Goal: Information Seeking & Learning: Learn about a topic

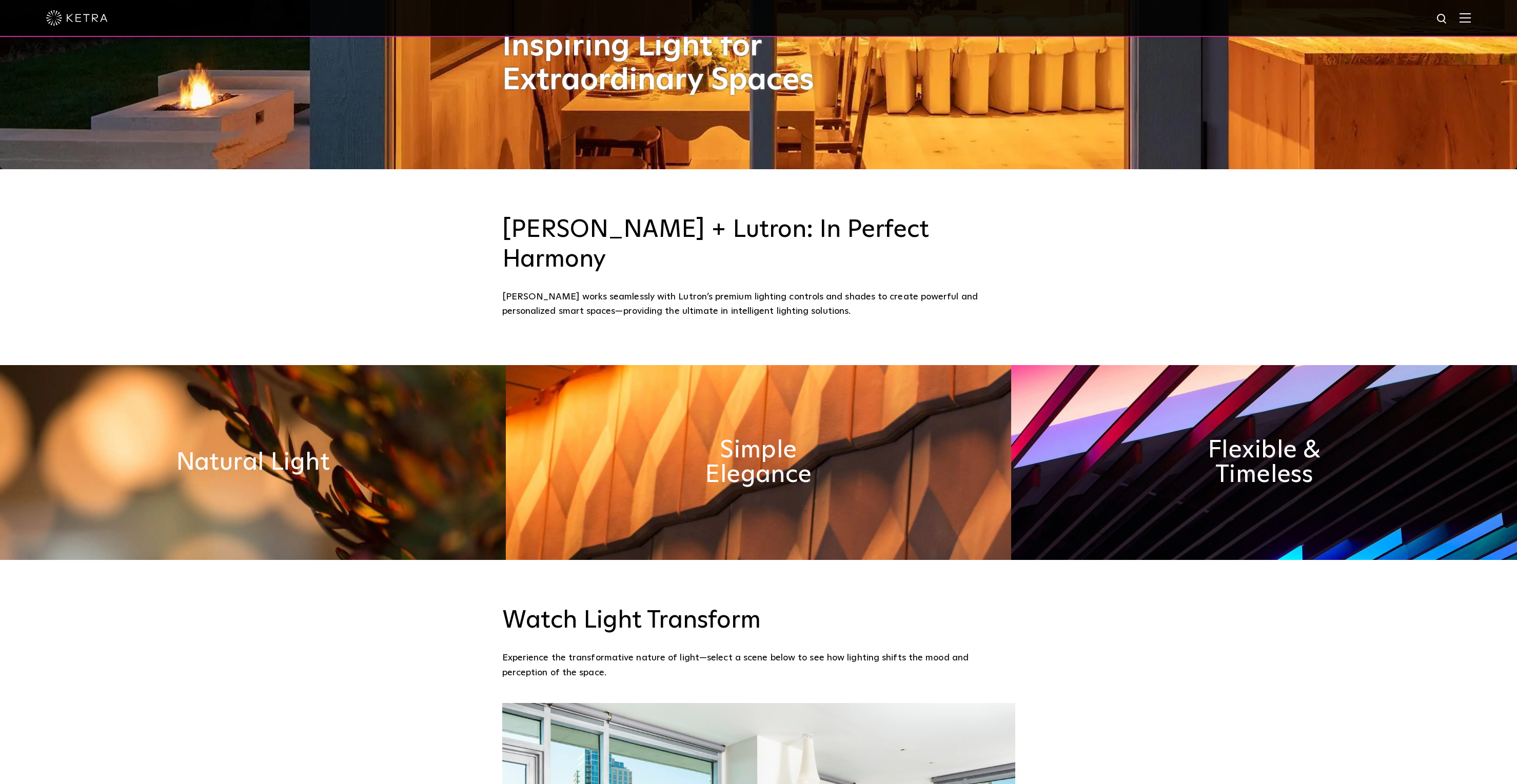
scroll to position [617, 0]
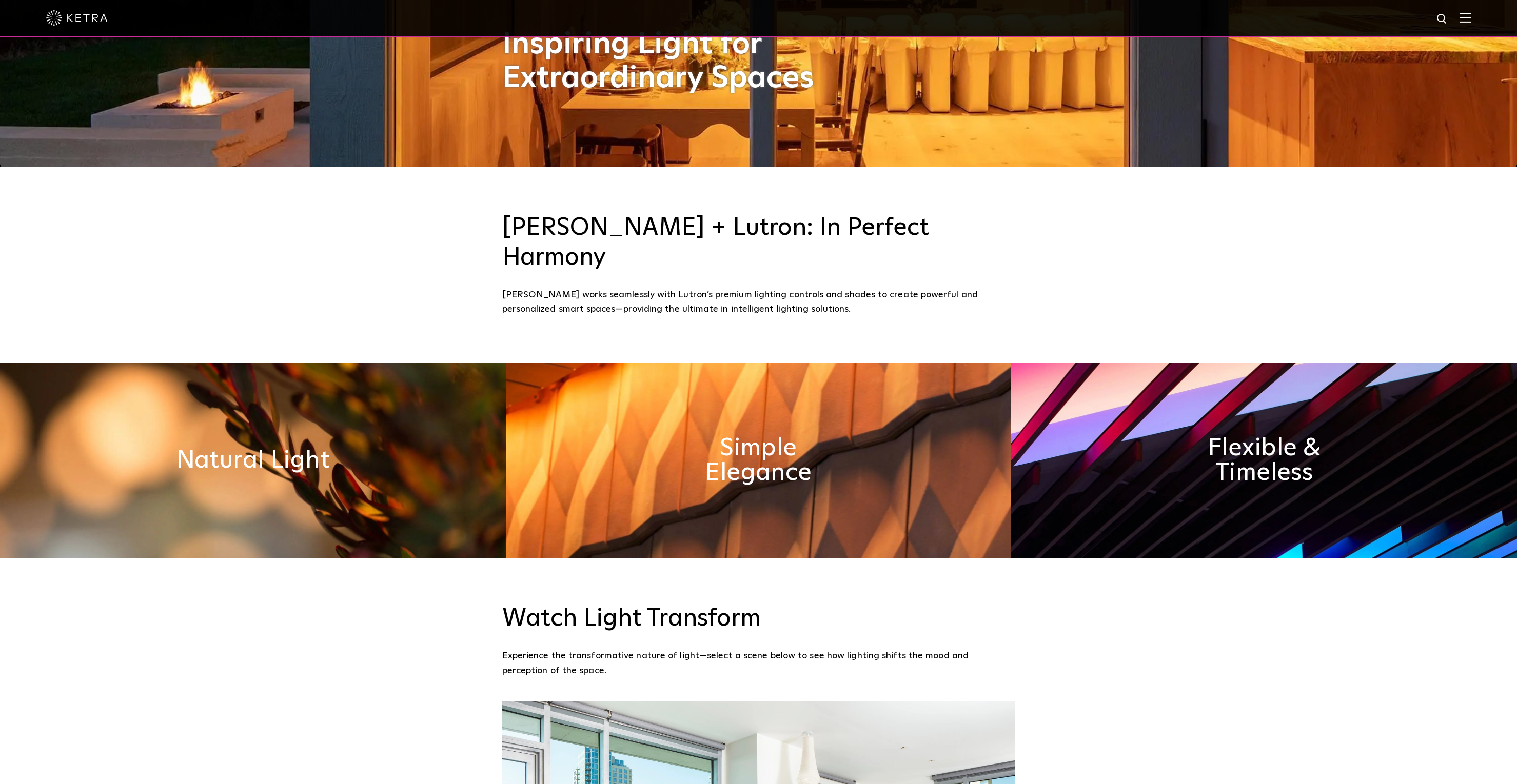
click at [162, 318] on div "[PERSON_NAME] + Lutron: In Perfect Harmony [PERSON_NAME] works seamlessly with …" at bounding box center [758, 265] width 1517 height 196
click at [195, 367] on img at bounding box center [253, 460] width 506 height 195
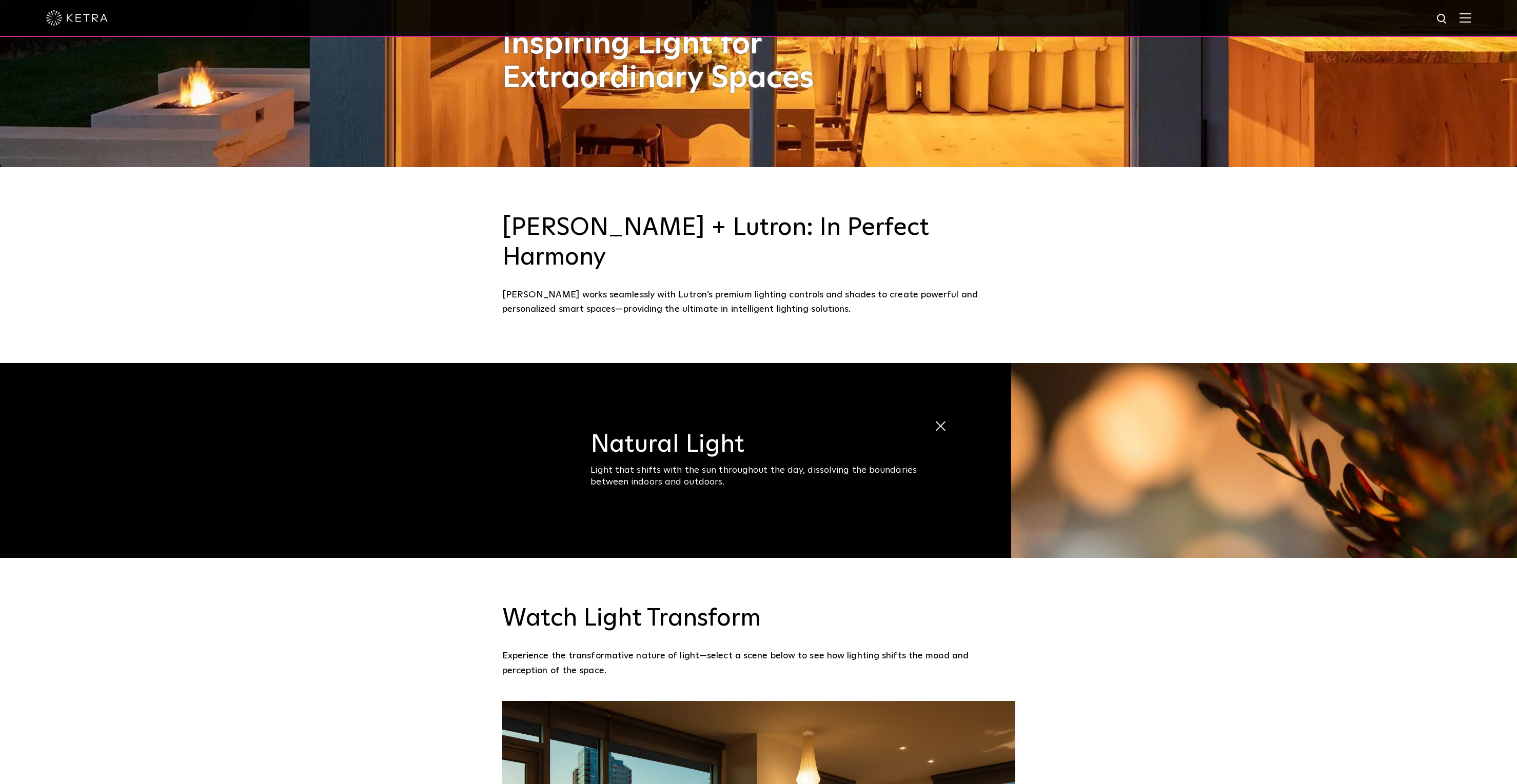
click at [1034, 364] on img at bounding box center [1264, 460] width 506 height 195
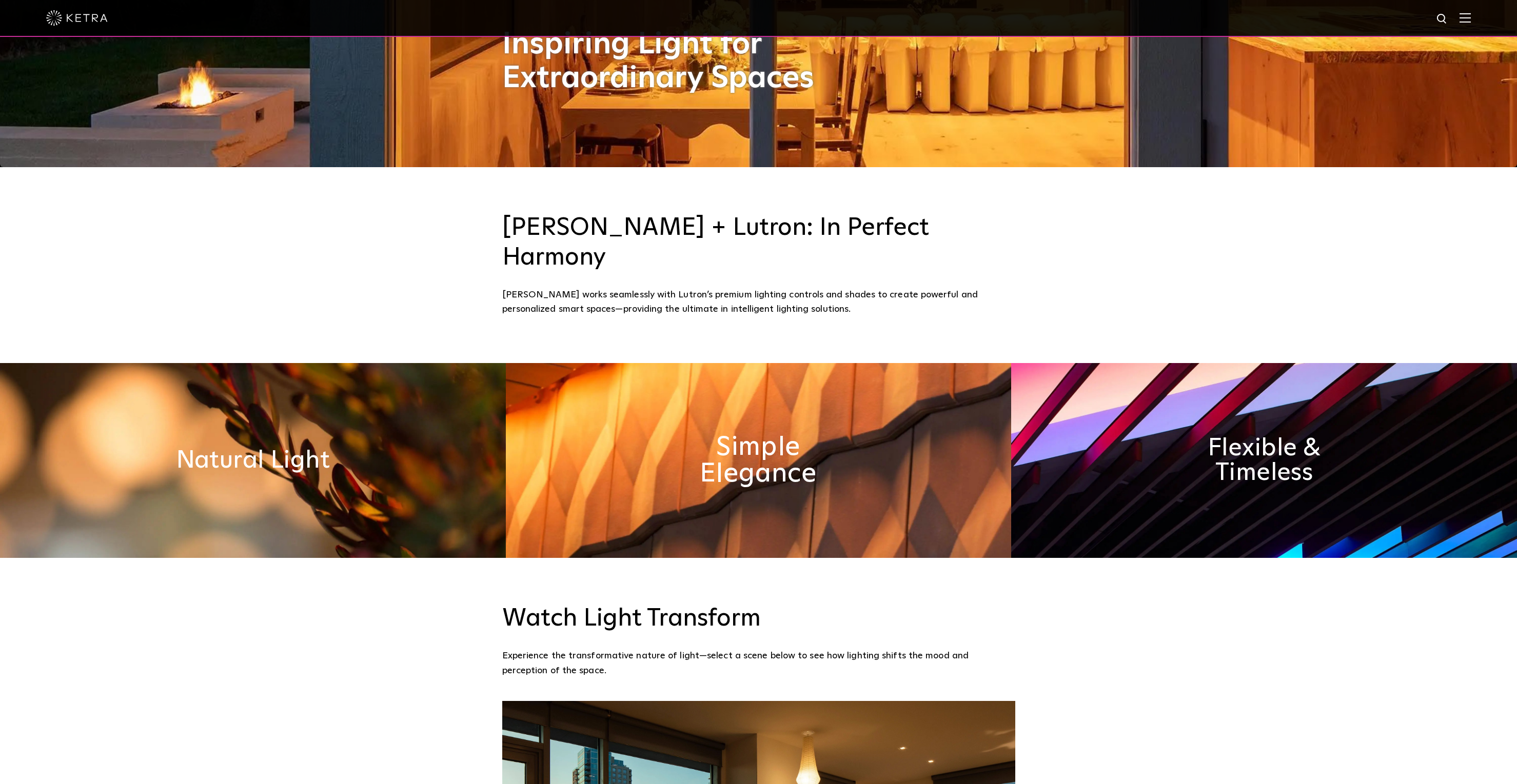
click at [784, 433] on h2 "Simple Elegance" at bounding box center [758, 460] width 198 height 54
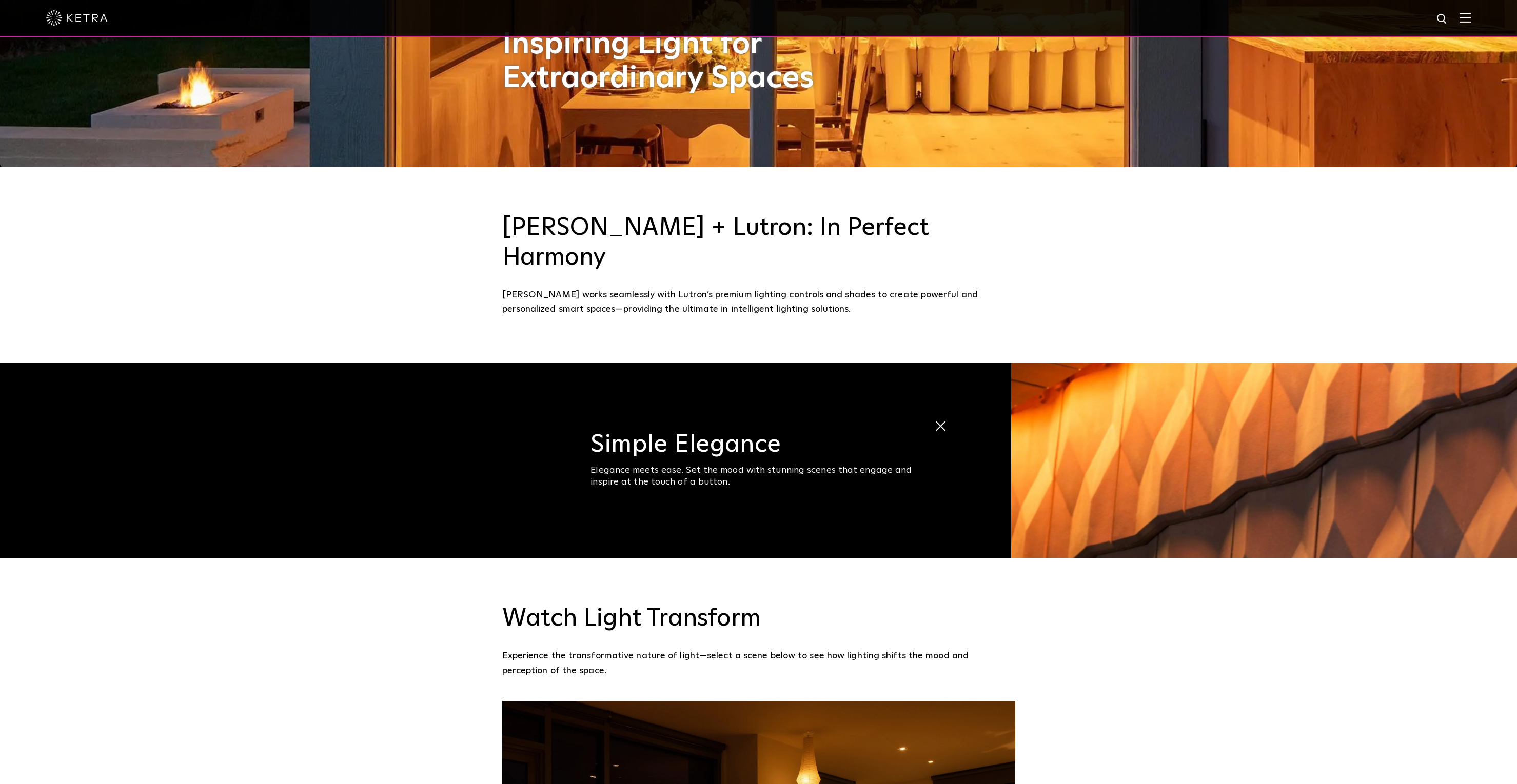
click at [1061, 419] on img at bounding box center [1264, 460] width 506 height 195
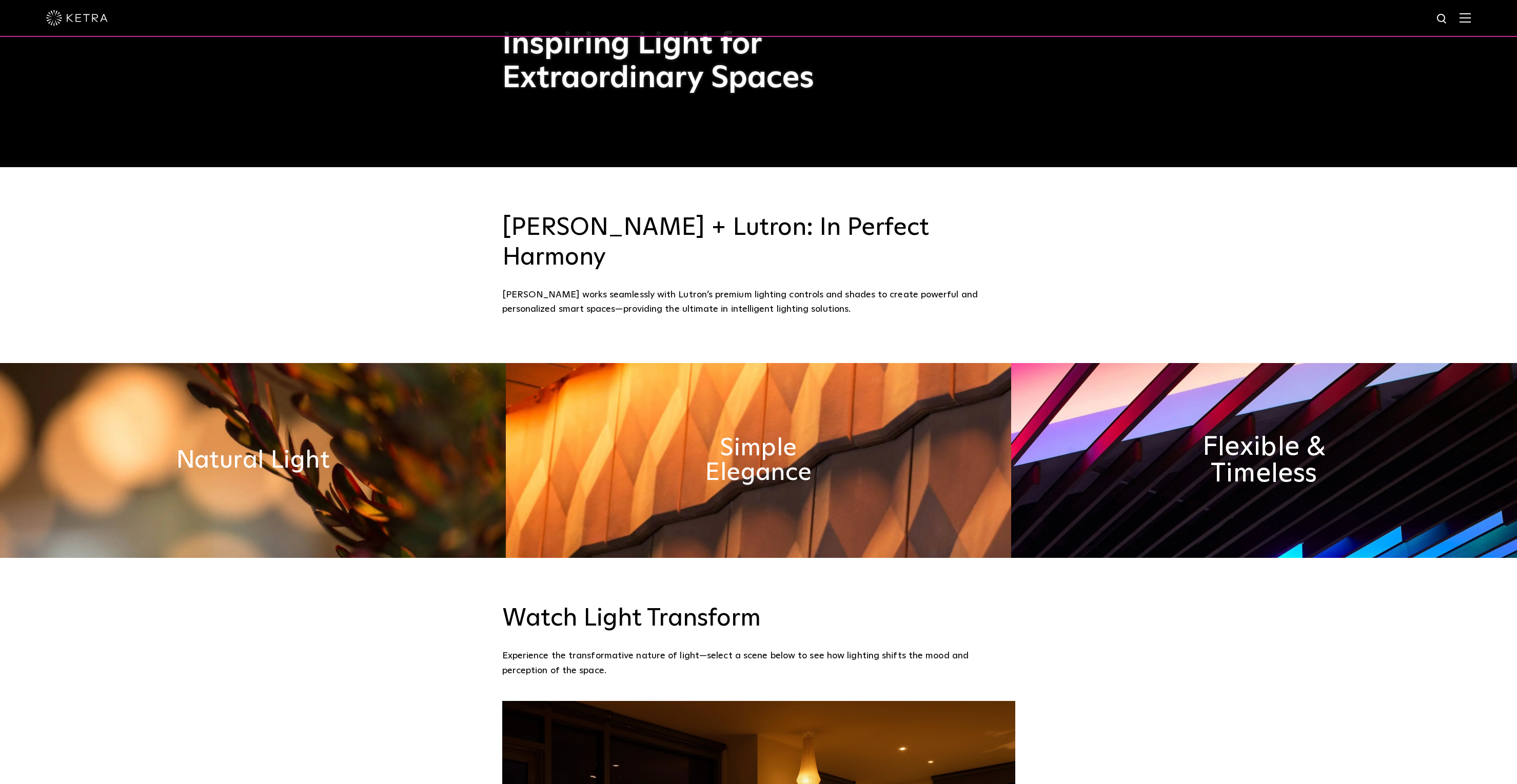
click at [1173, 433] on h2 "Flexible & Timeless" at bounding box center [1264, 460] width 198 height 54
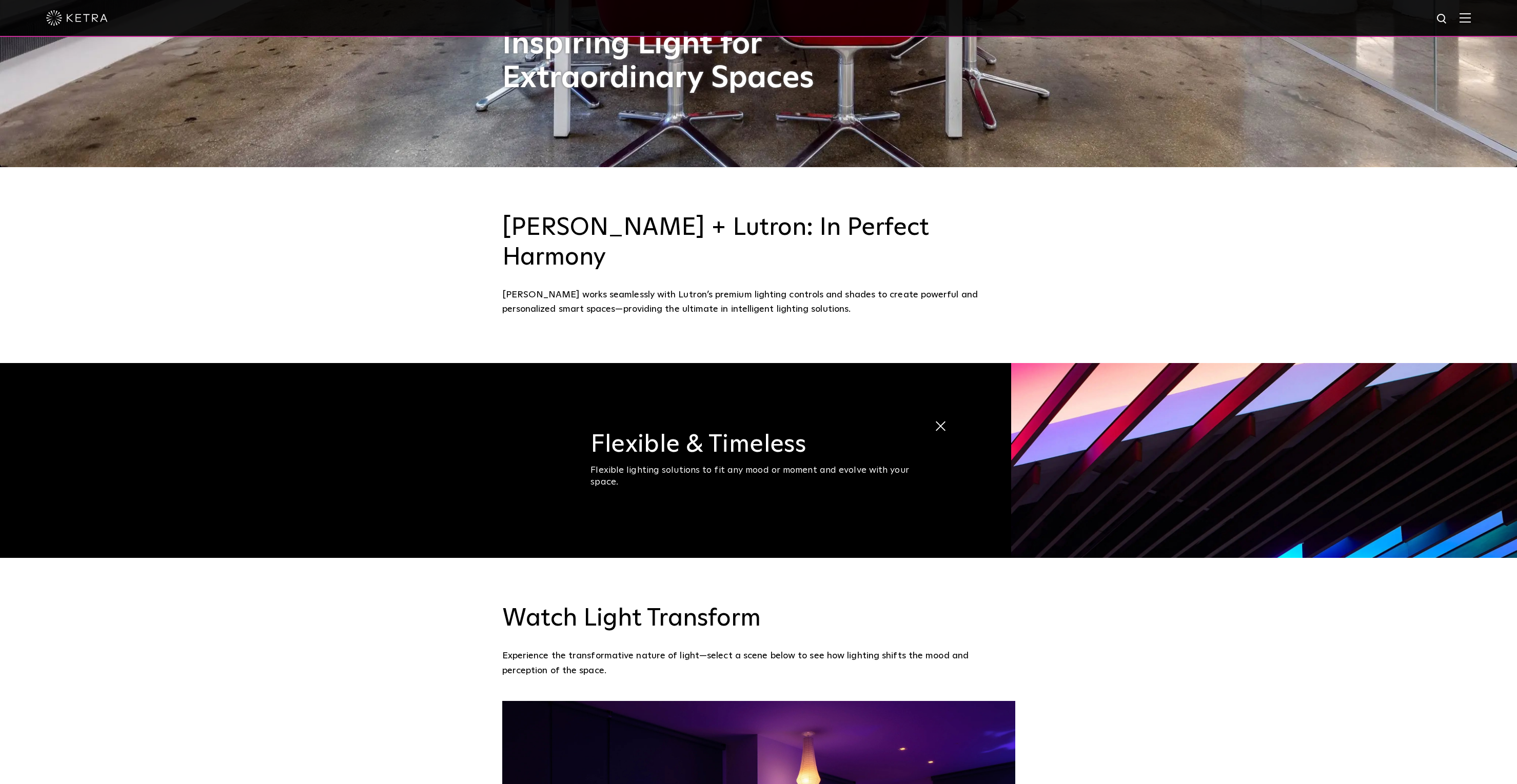
click at [1127, 449] on img at bounding box center [1264, 460] width 506 height 195
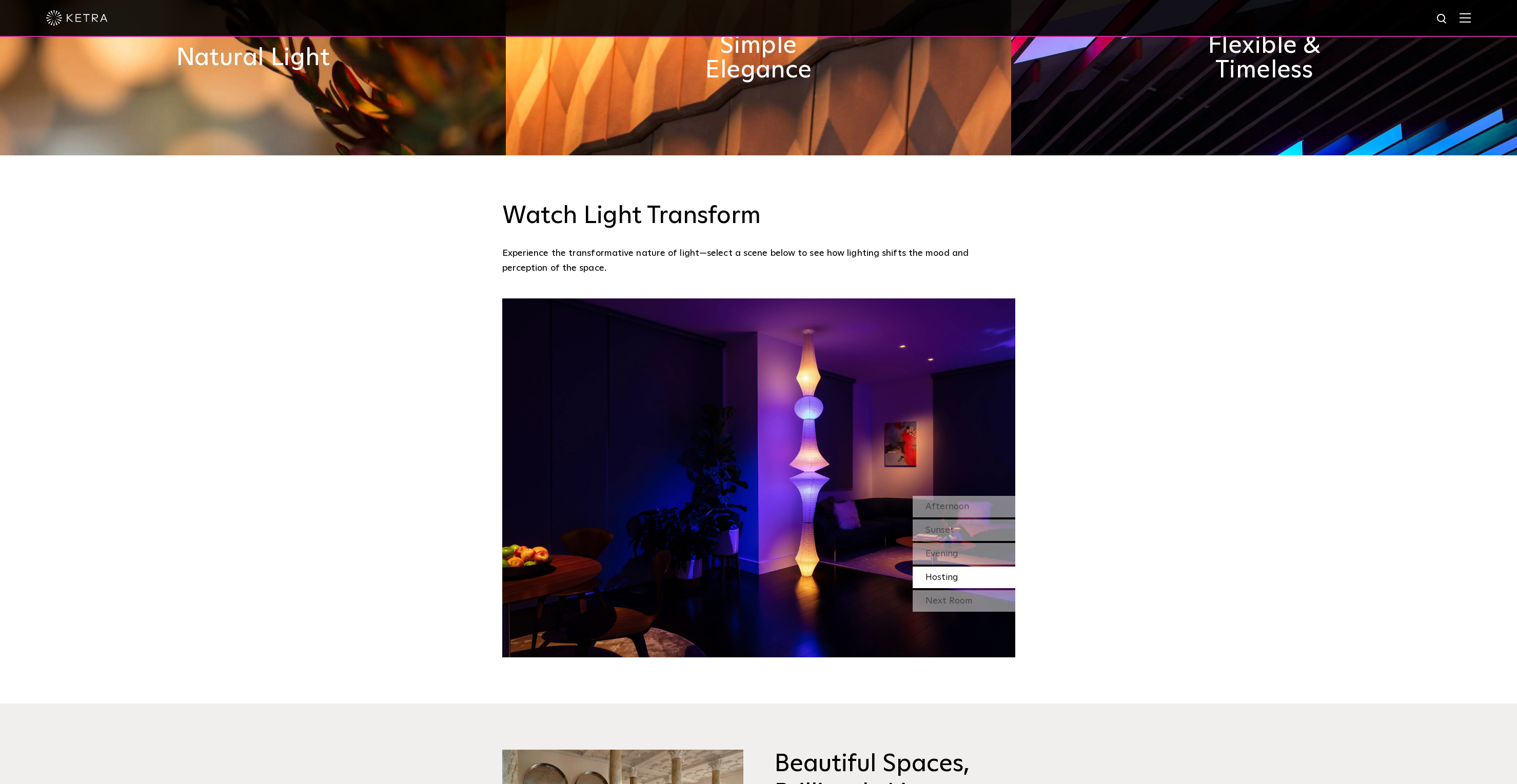
scroll to position [1042, 0]
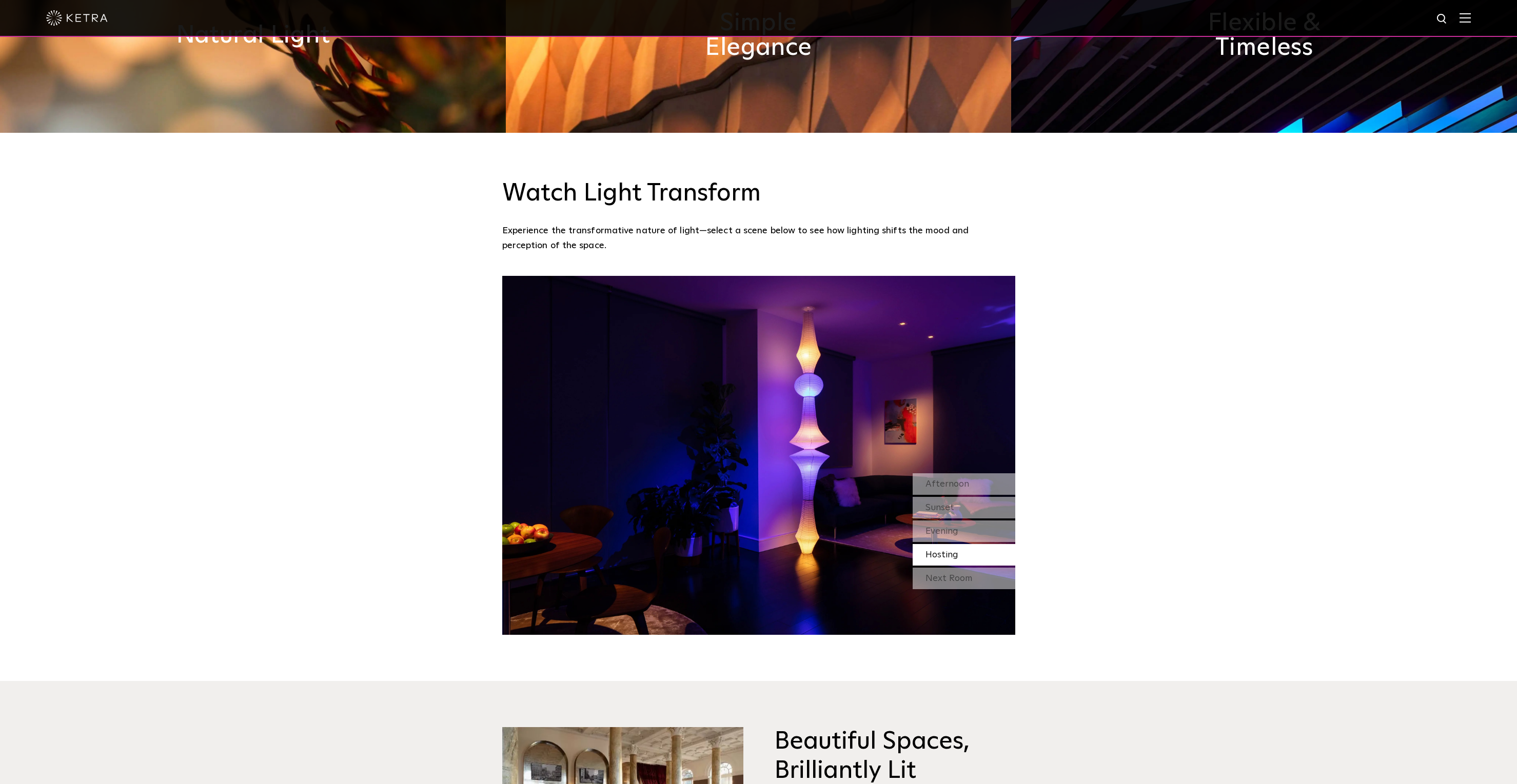
click at [976, 440] on img at bounding box center [758, 456] width 513 height 359
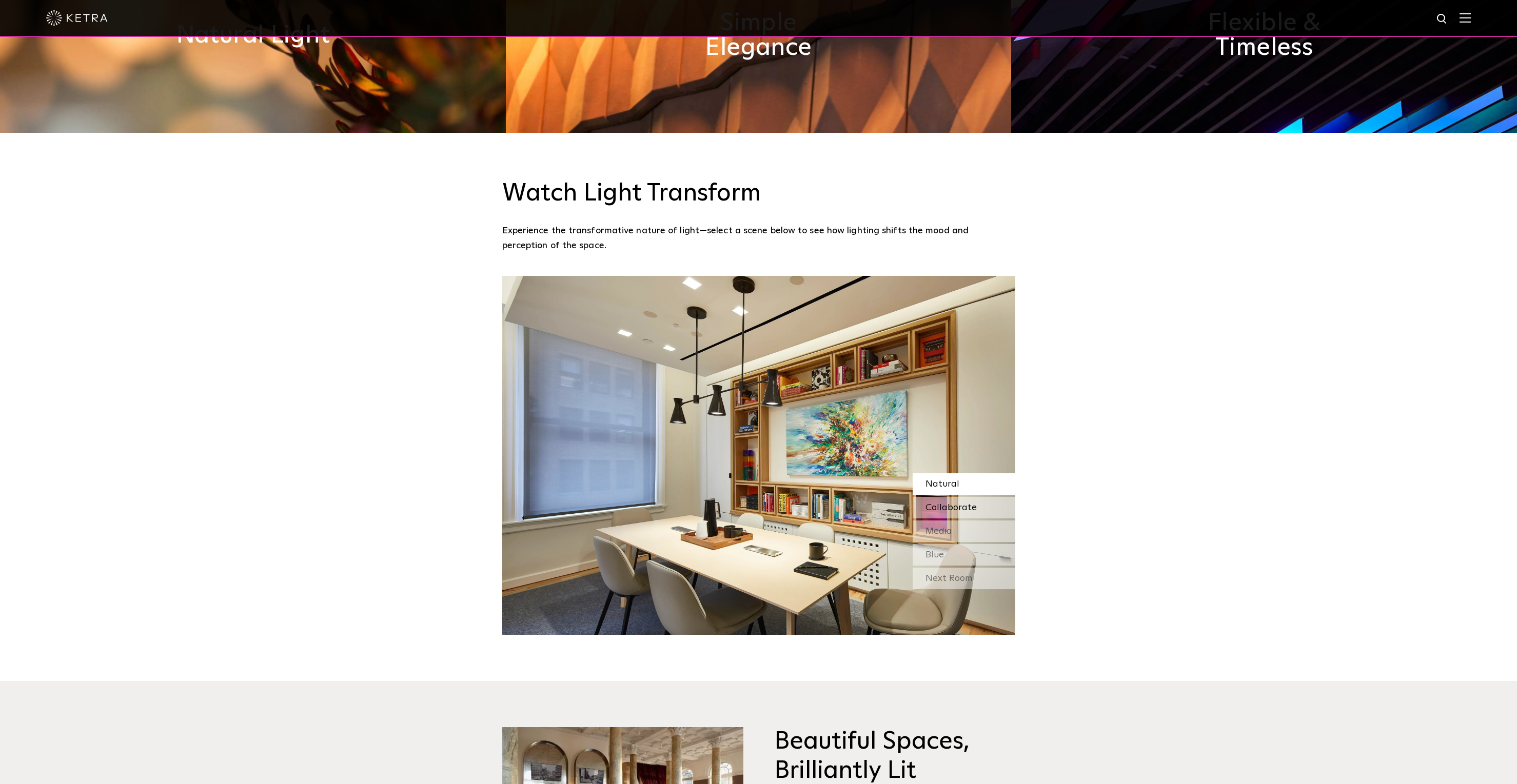
click at [962, 497] on div "Collaborate" at bounding box center [964, 507] width 102 height 22
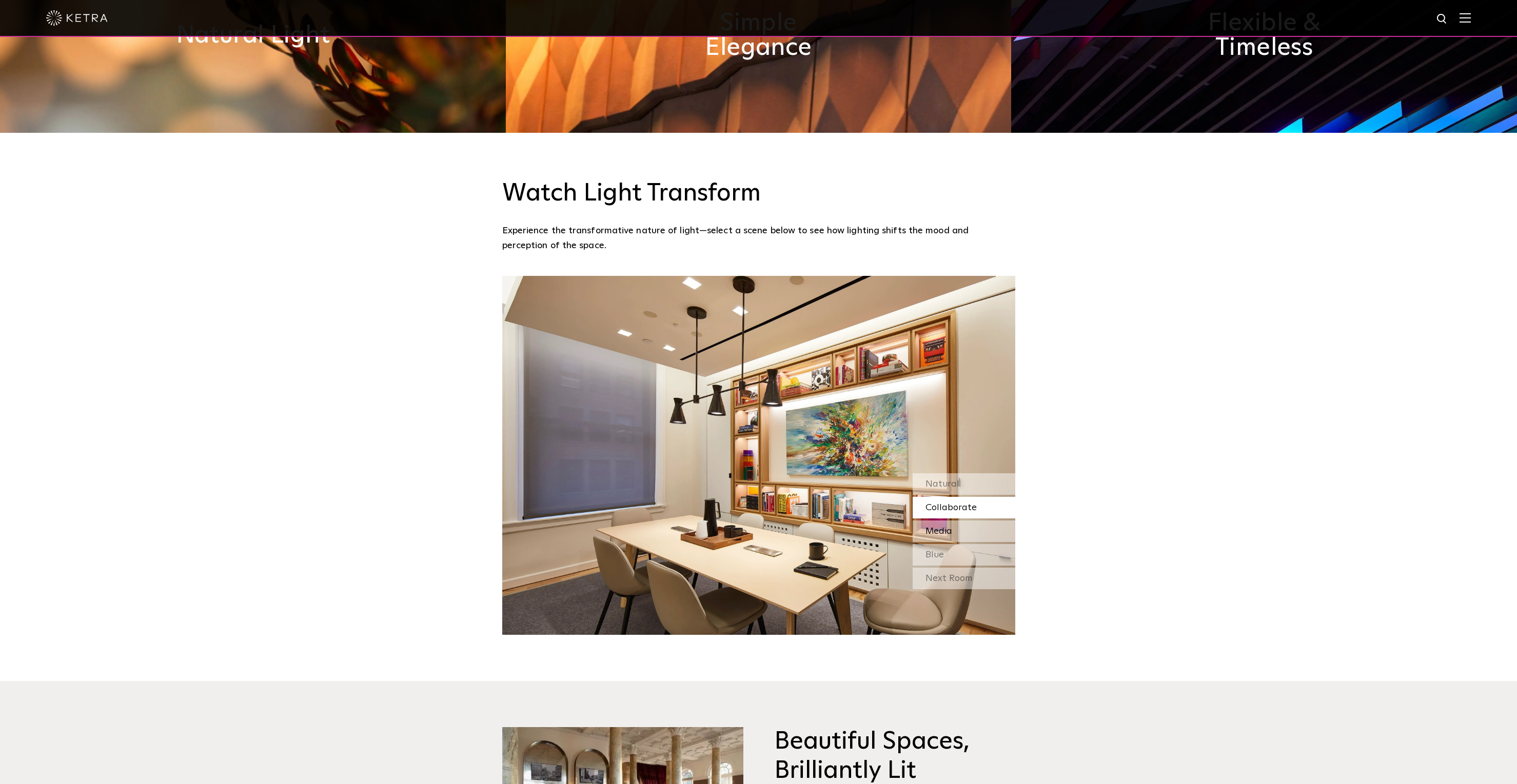
click at [959, 520] on div "Media" at bounding box center [964, 531] width 102 height 22
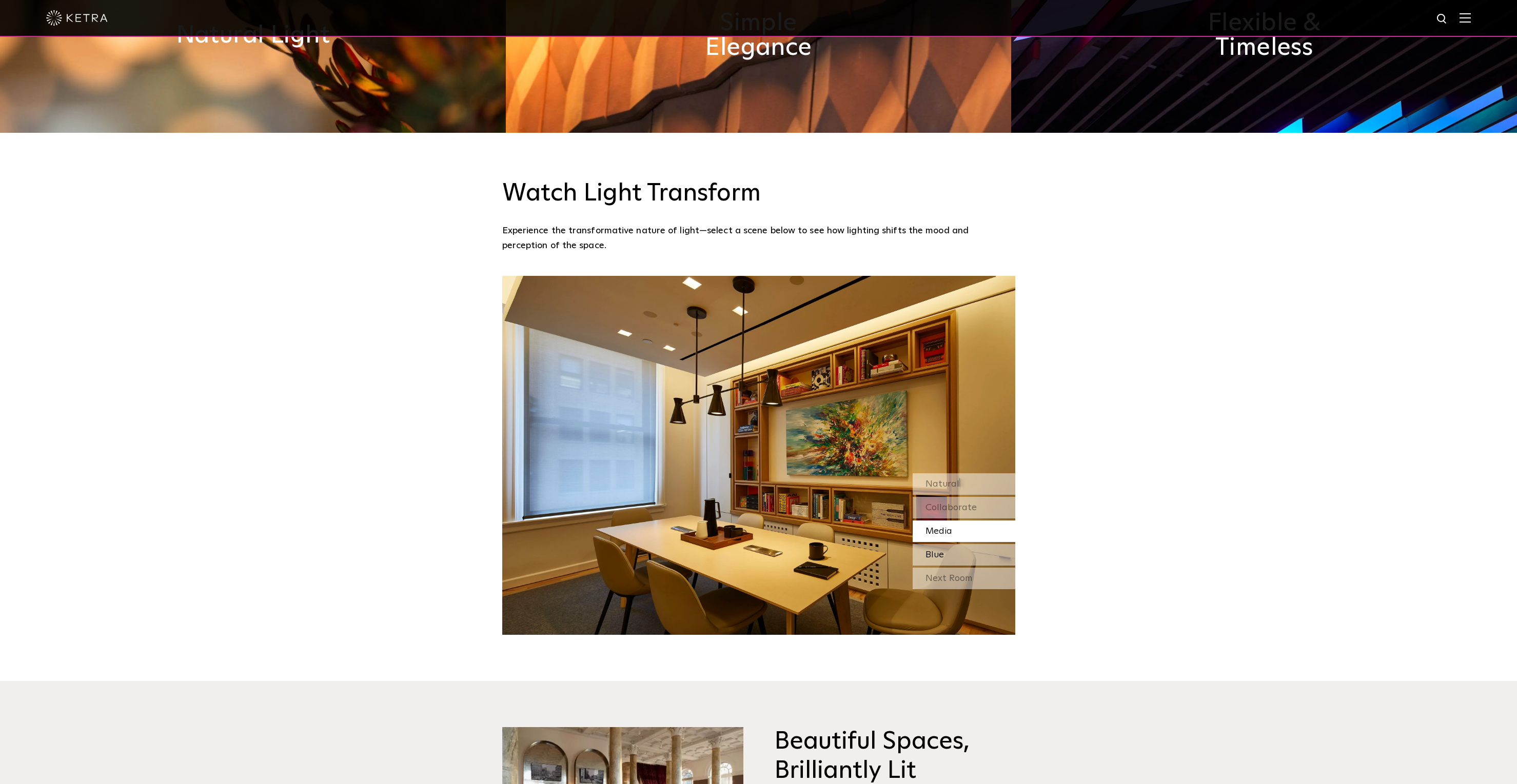
click at [958, 544] on div "Blue" at bounding box center [964, 554] width 102 height 22
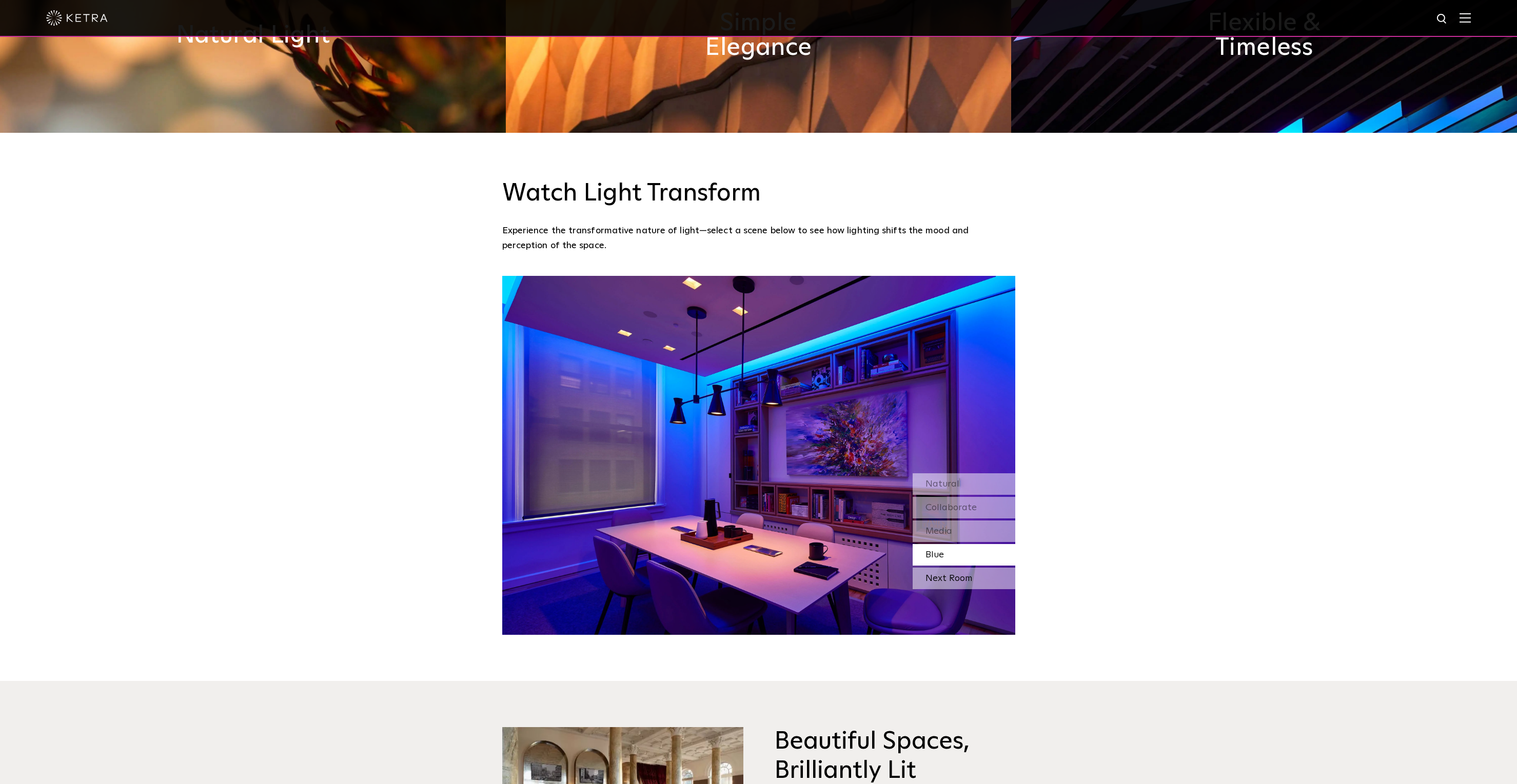
click at [950, 567] on div "Next Room" at bounding box center [964, 578] width 102 height 22
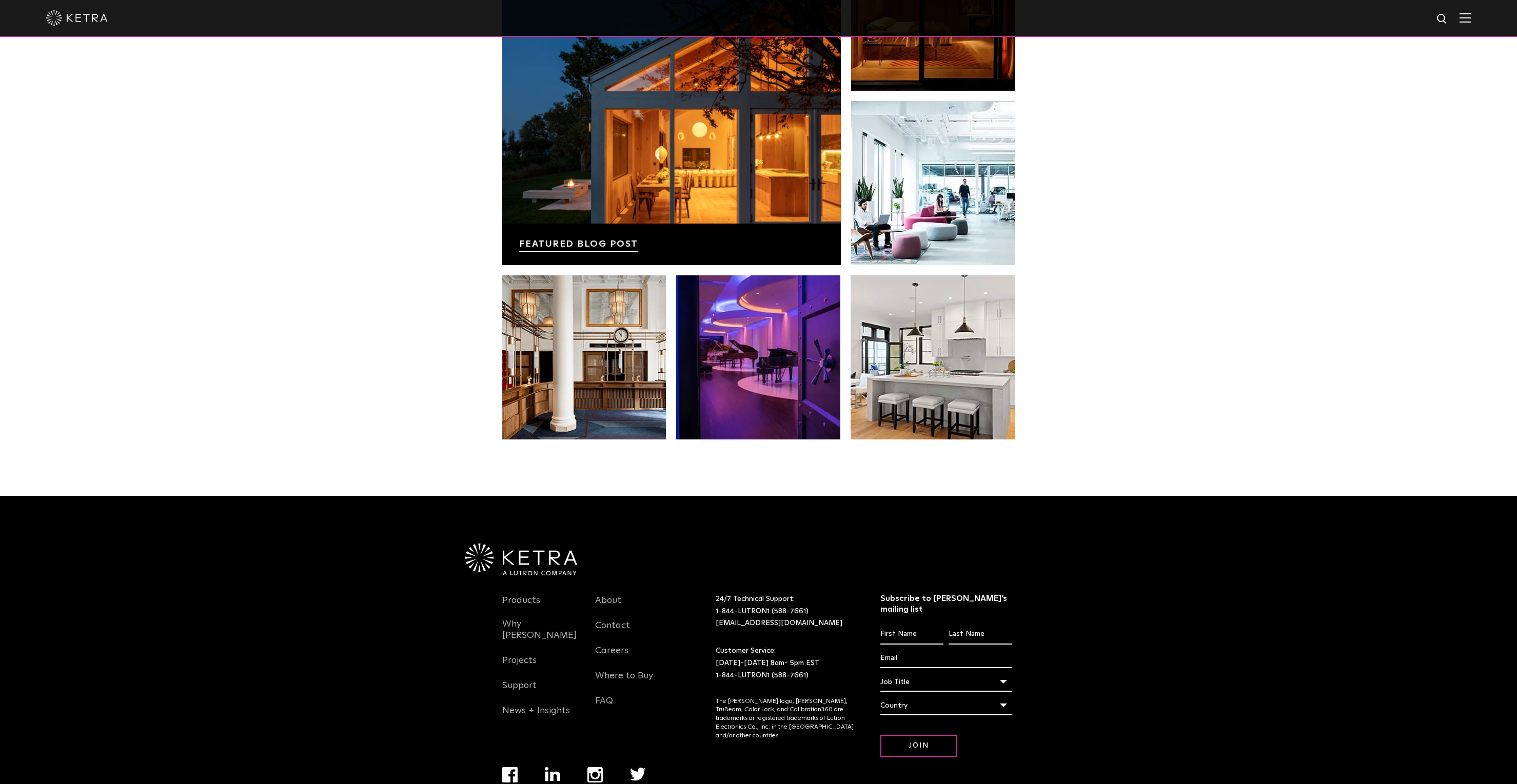
scroll to position [2154, 0]
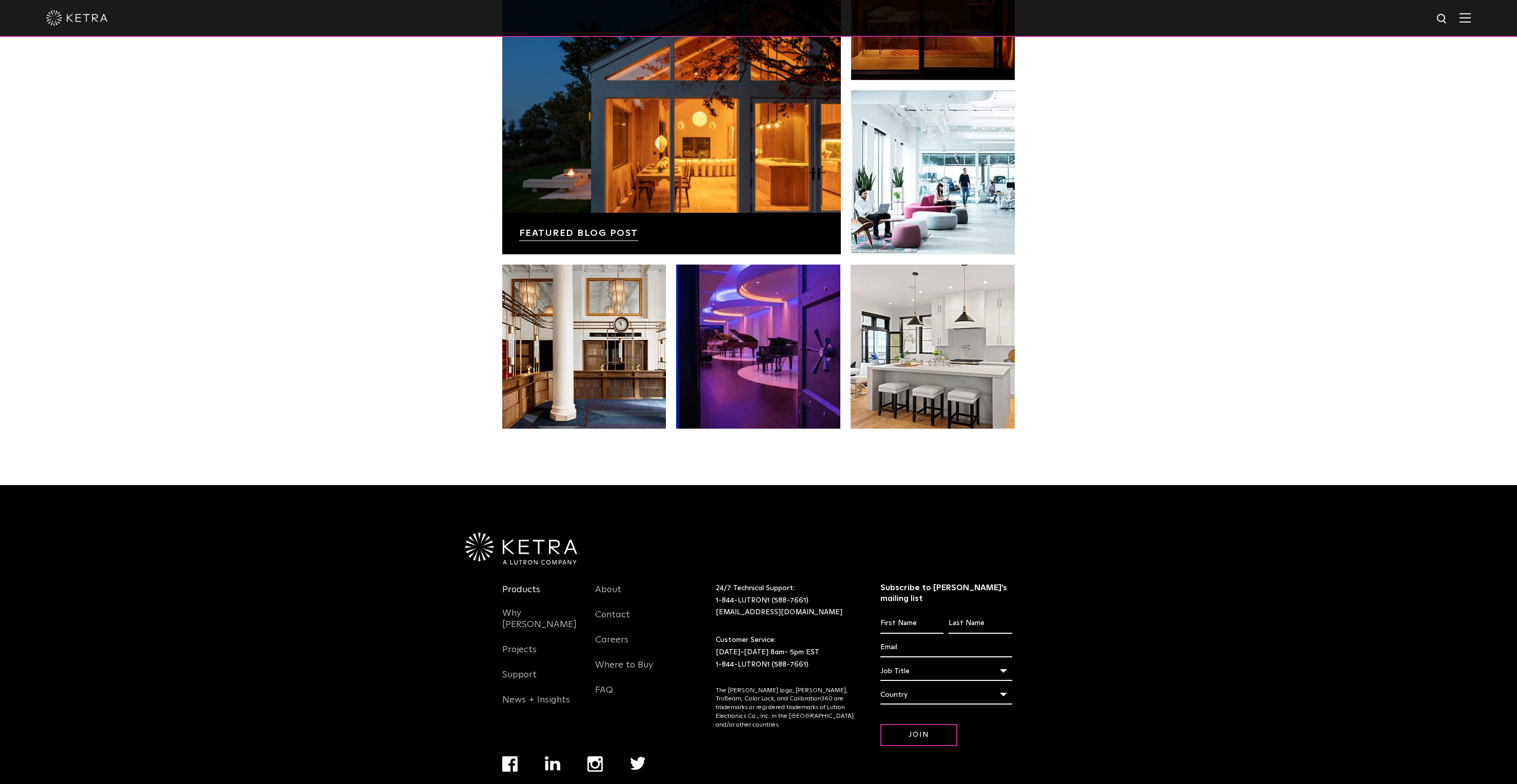
click at [519, 584] on link "Products" at bounding box center [521, 596] width 38 height 24
